Goal: Navigation & Orientation: Find specific page/section

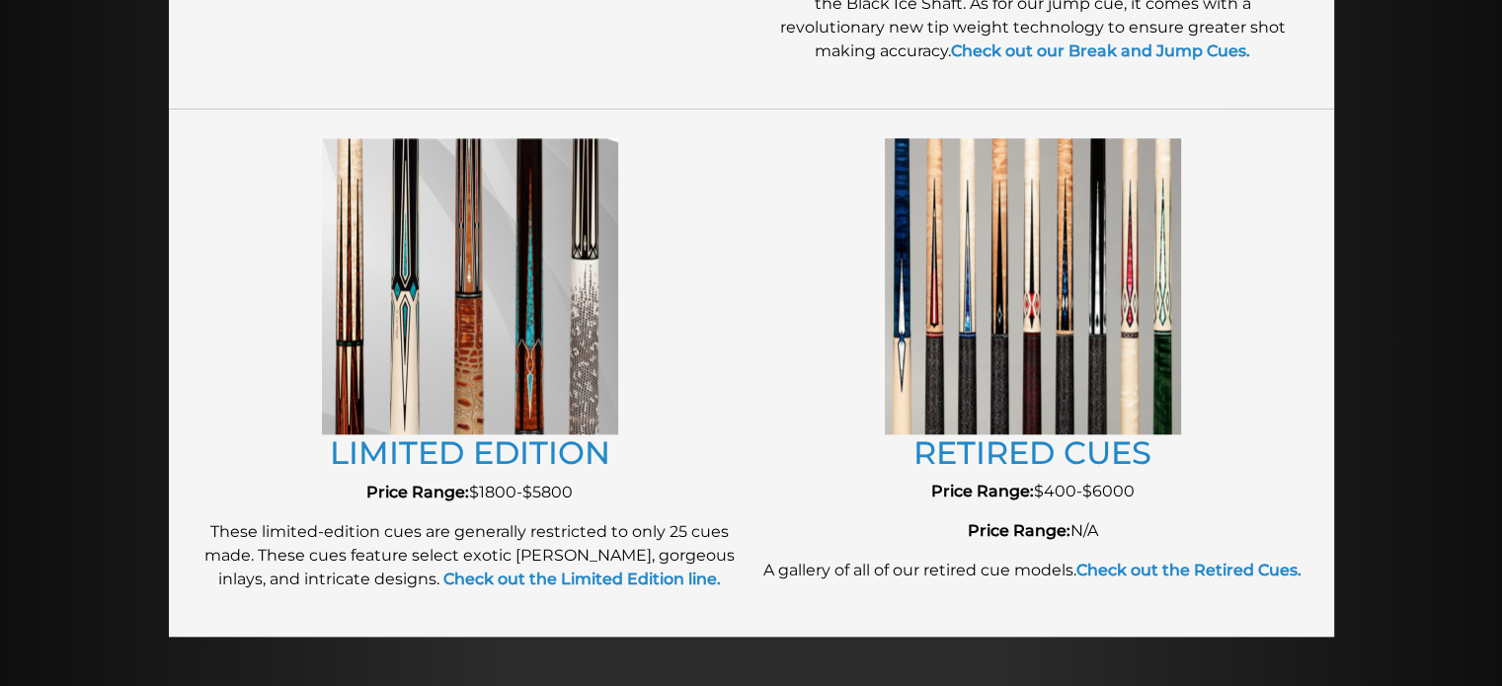
scroll to position [2138, 0]
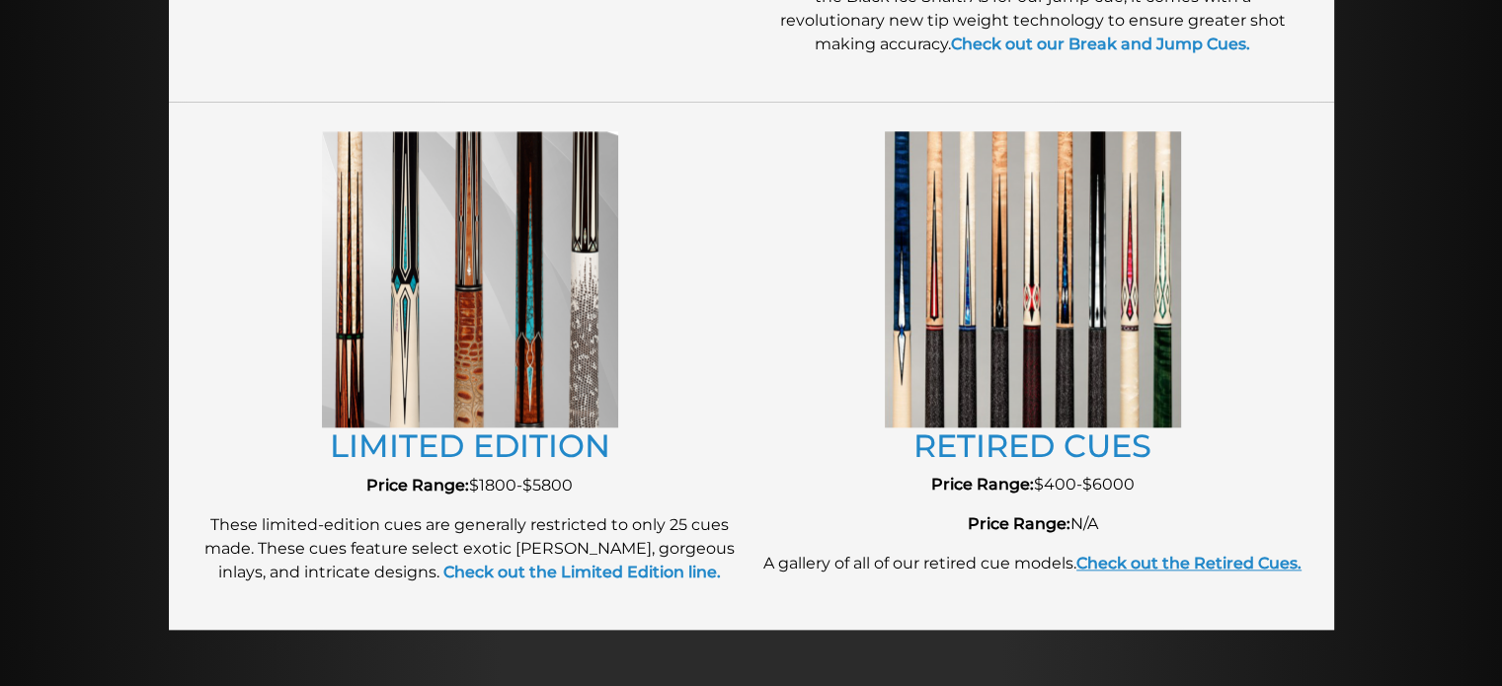
click at [1130, 558] on strong "Check out the Retired Cues." at bounding box center [1189, 563] width 225 height 19
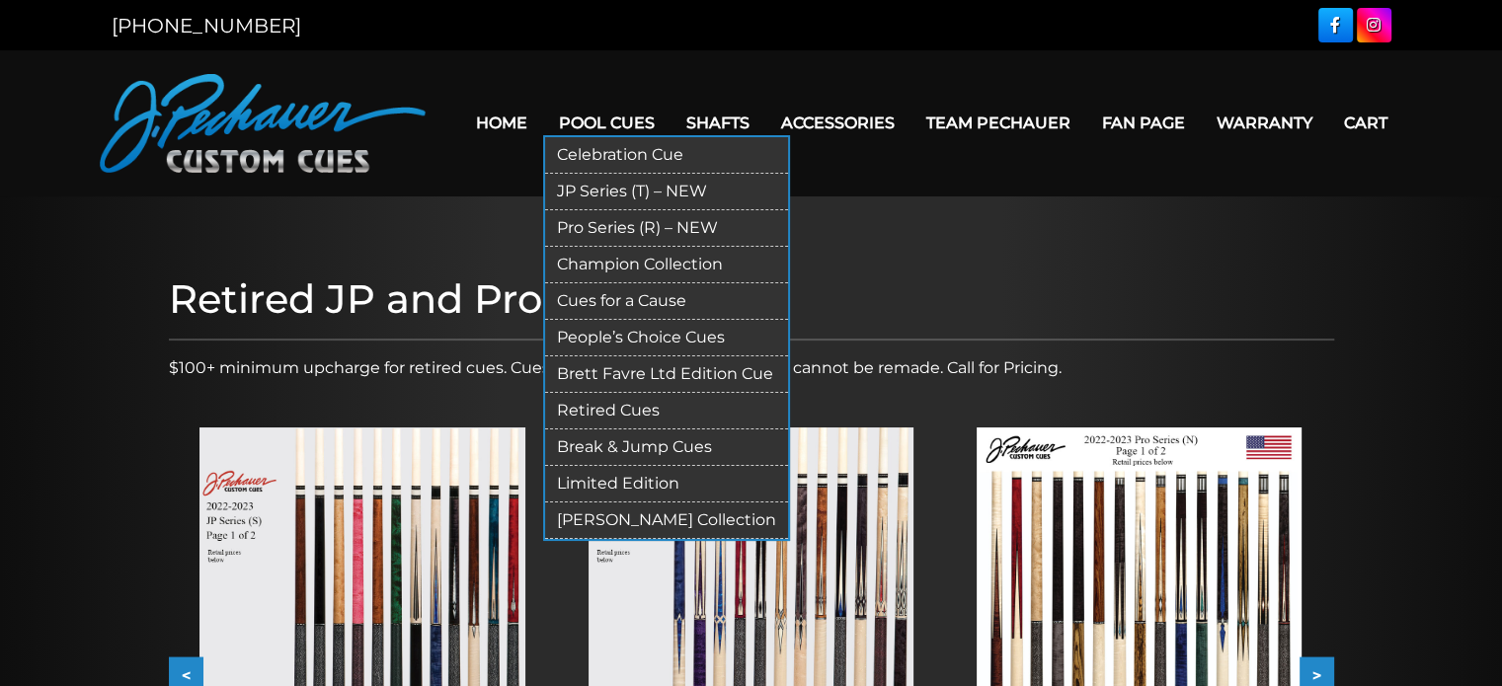
click at [662, 326] on link "People’s Choice Cues" at bounding box center [666, 338] width 243 height 37
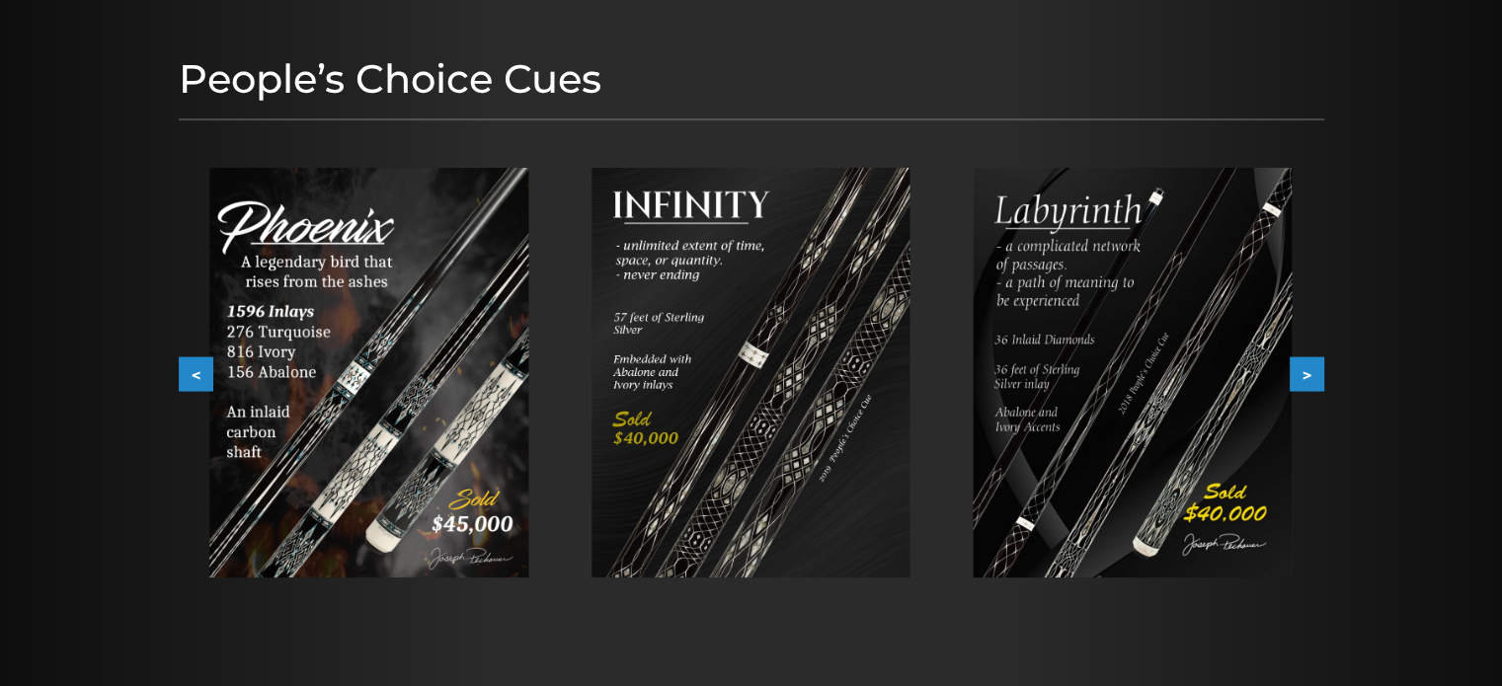
scroll to position [183, 0]
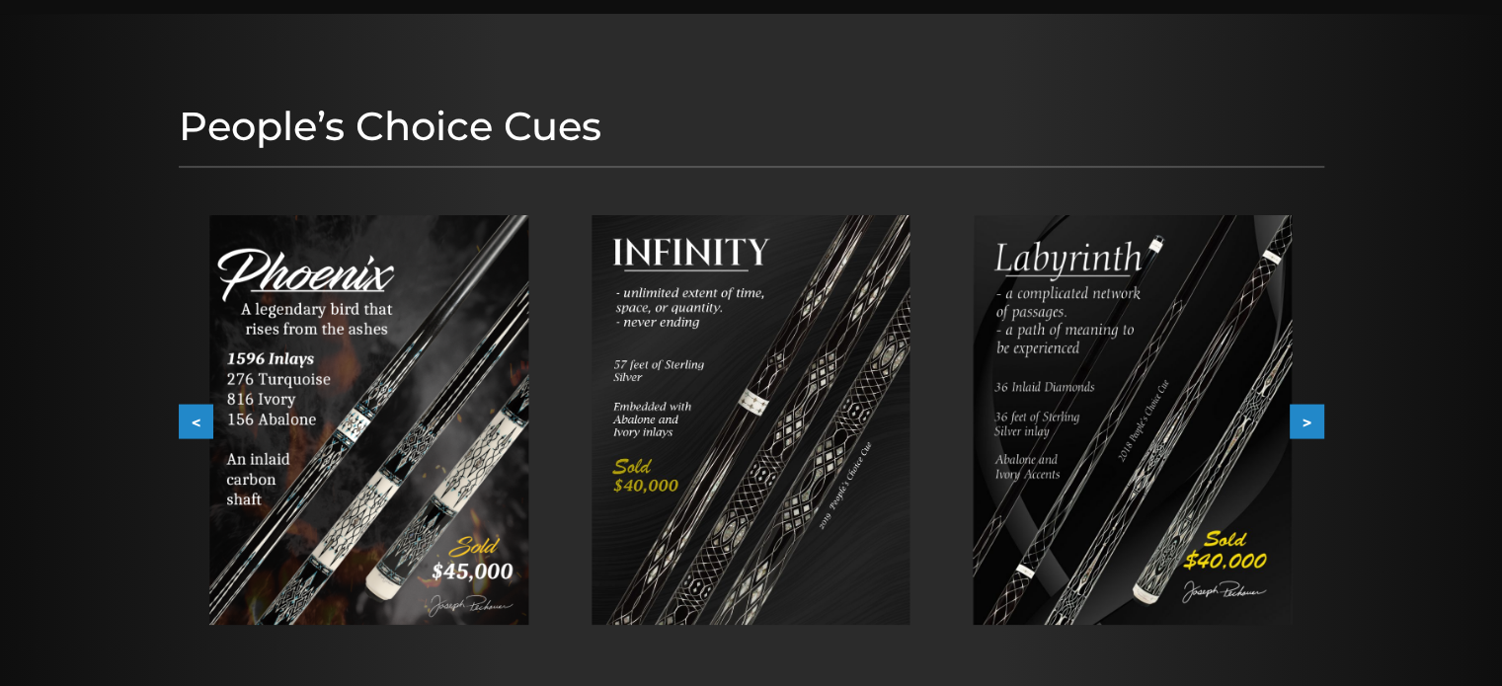
click at [1310, 422] on button ">" at bounding box center [1307, 422] width 35 height 35
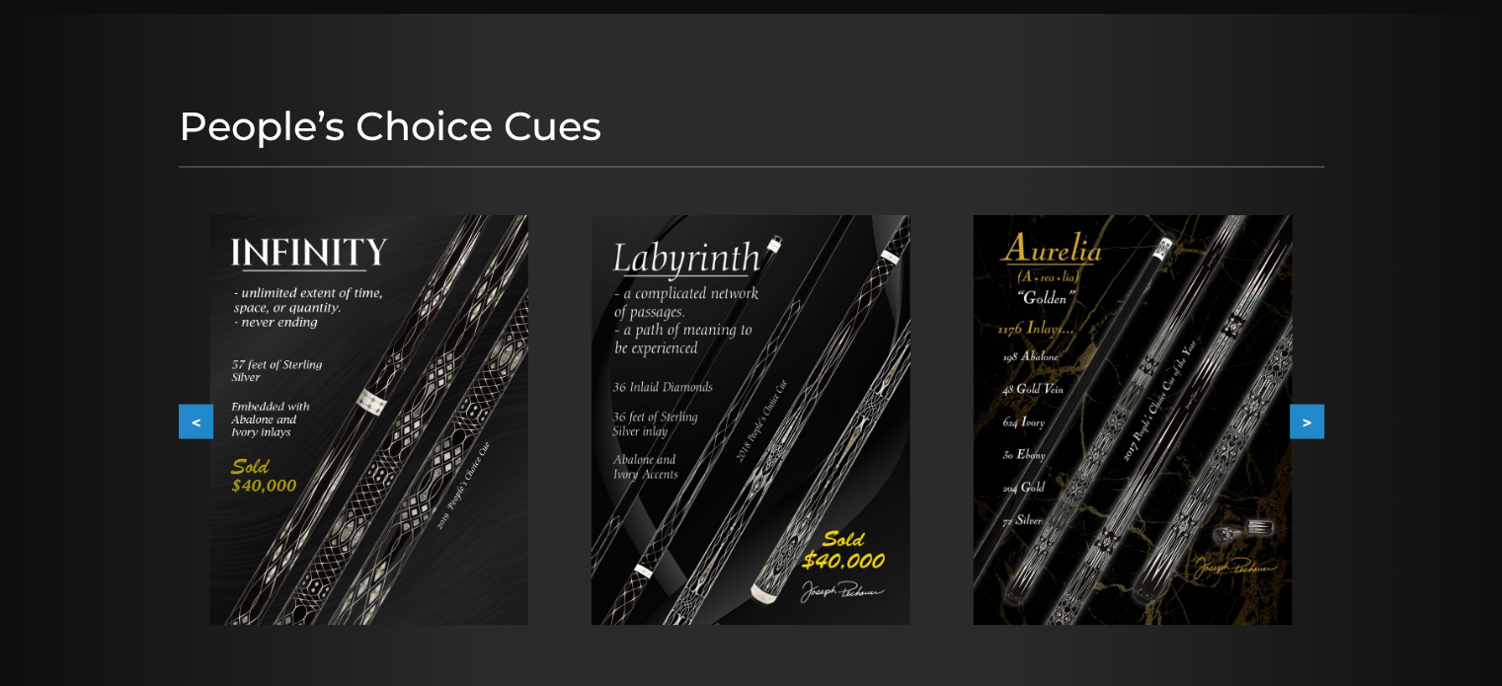
click at [1310, 422] on button ">" at bounding box center [1307, 422] width 35 height 35
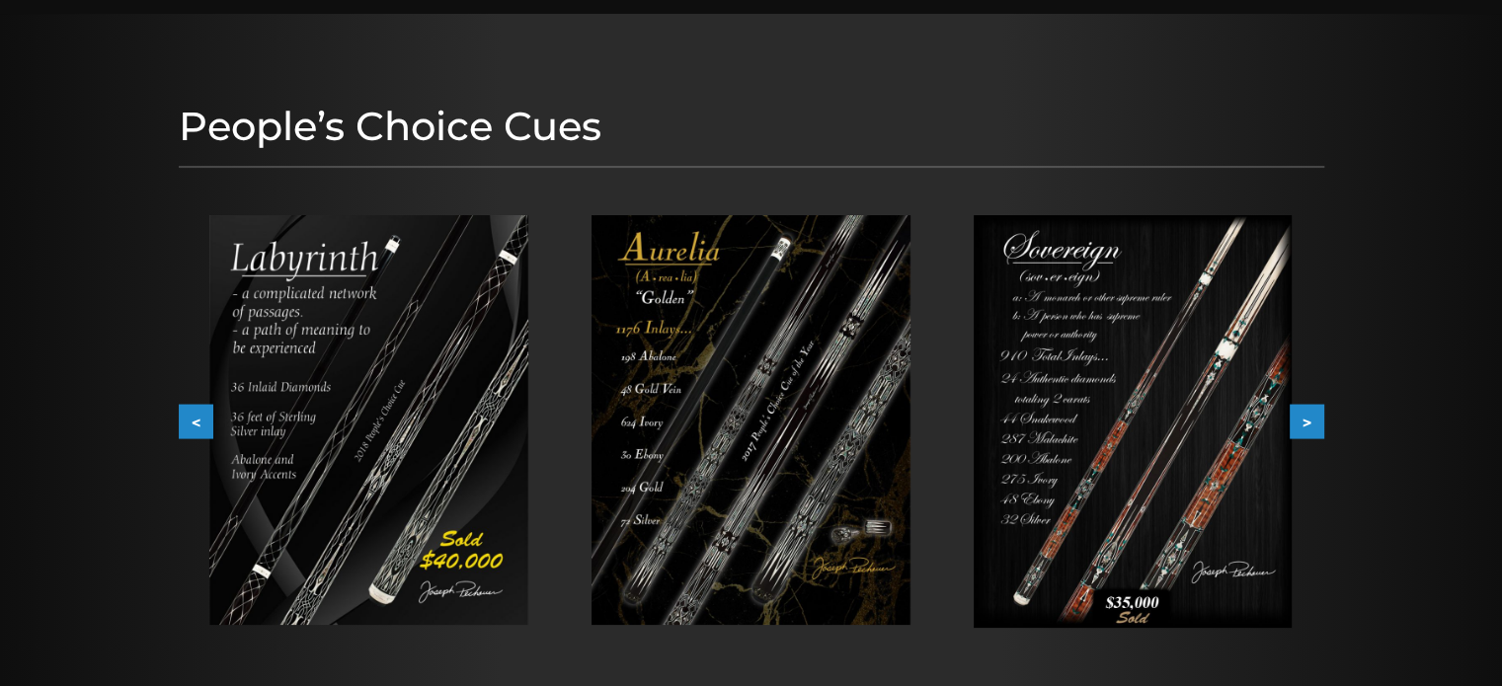
click at [1310, 422] on button ">" at bounding box center [1307, 422] width 35 height 35
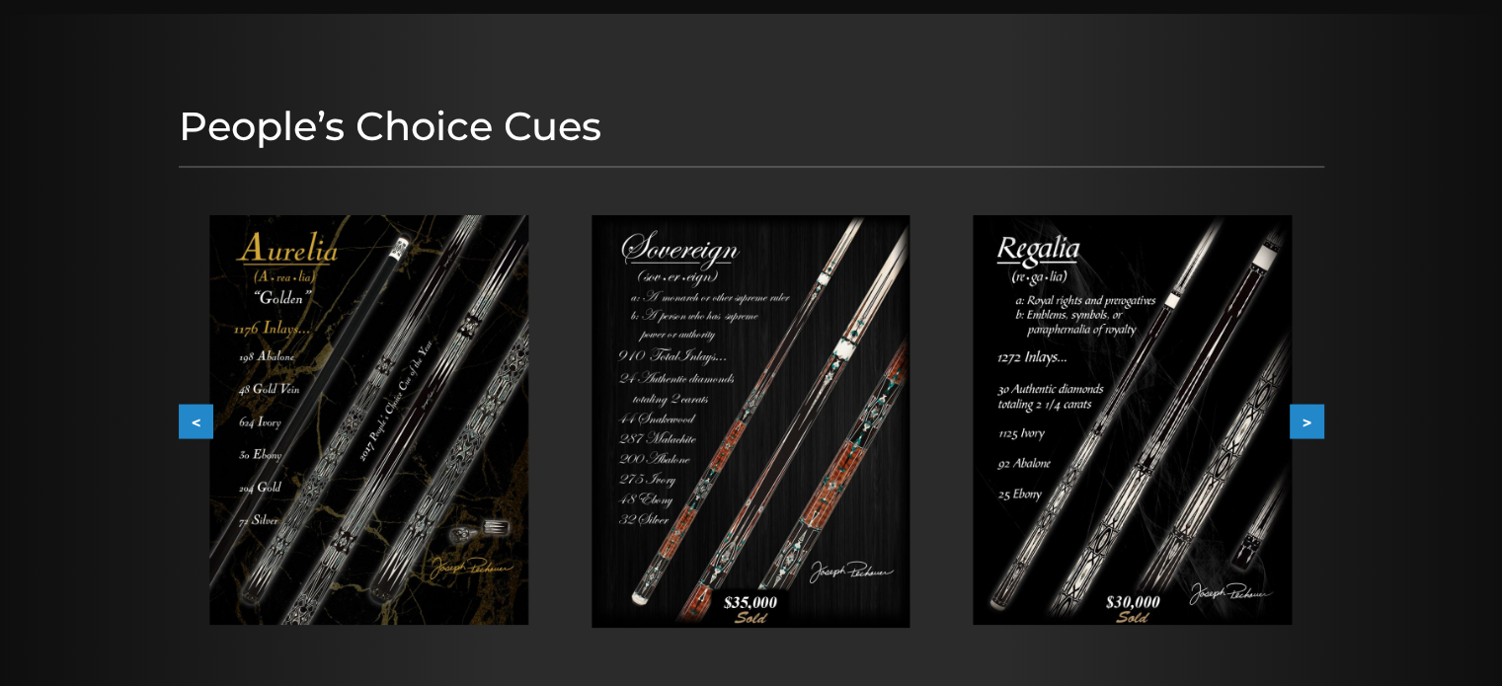
click at [1310, 422] on button ">" at bounding box center [1307, 422] width 35 height 35
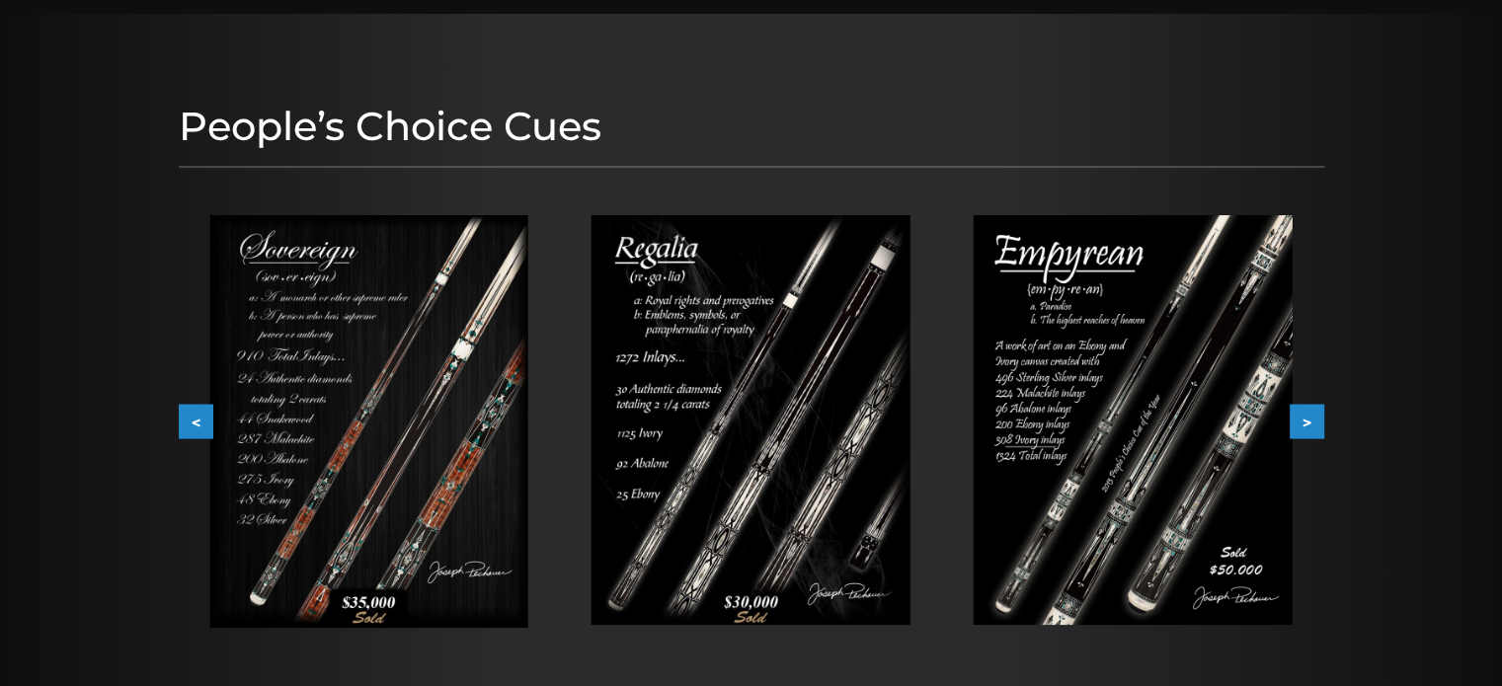
click at [1310, 422] on button ">" at bounding box center [1307, 422] width 35 height 35
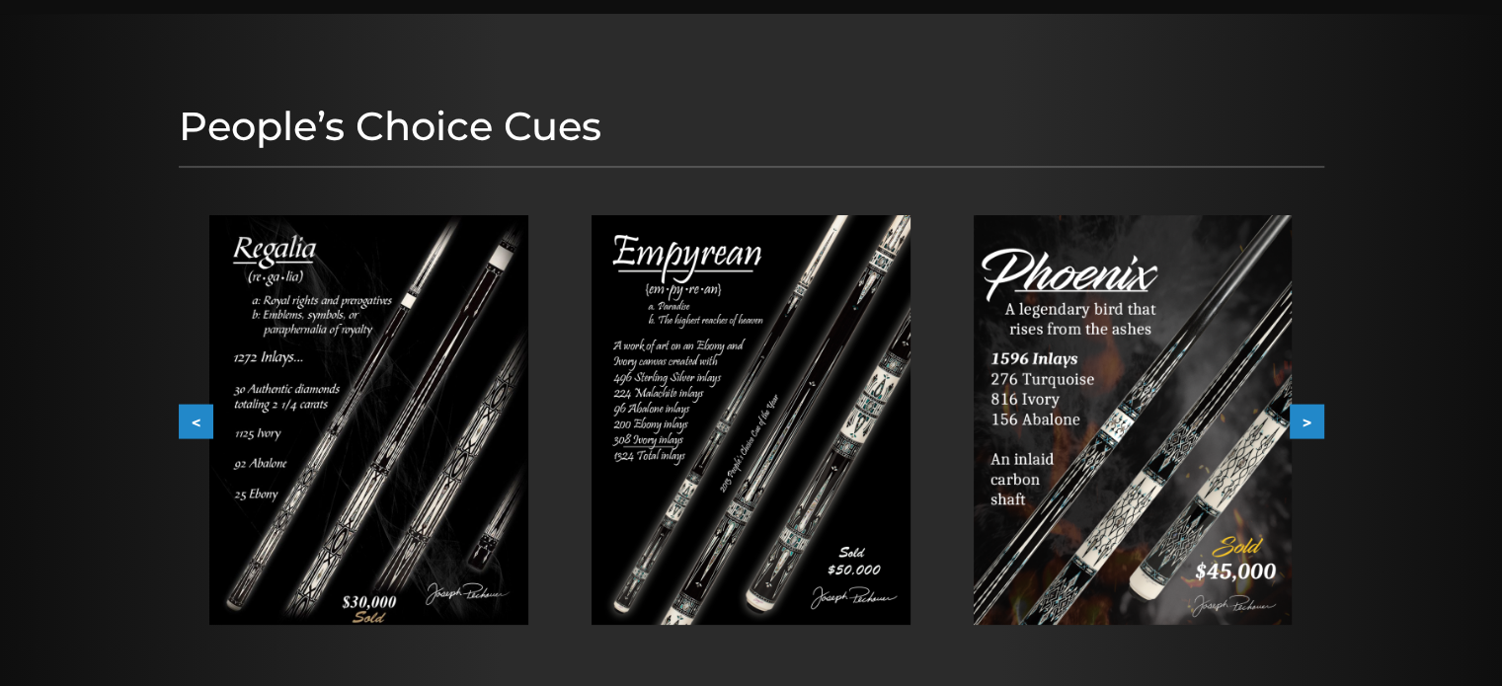
click at [1310, 422] on button ">" at bounding box center [1307, 422] width 35 height 35
